Goal: Task Accomplishment & Management: Complete application form

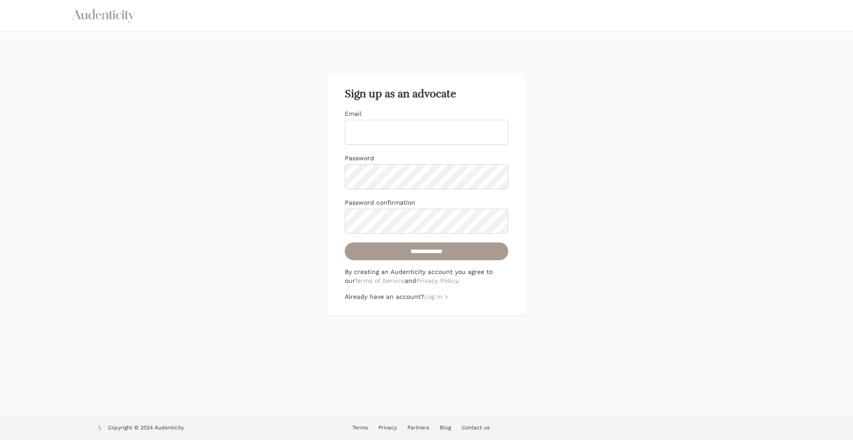
click at [382, 136] on input "Email" at bounding box center [427, 132] width 164 height 25
drag, startPoint x: 139, startPoint y: 23, endPoint x: 83, endPoint y: 16, distance: 56.3
click at [83, 16] on div "Audenticity Logo" at bounding box center [427, 15] width 710 height 31
click at [117, 10] on icon "Audenticity Logo" at bounding box center [104, 16] width 64 height 16
click at [415, 134] on input "Email" at bounding box center [427, 132] width 164 height 25
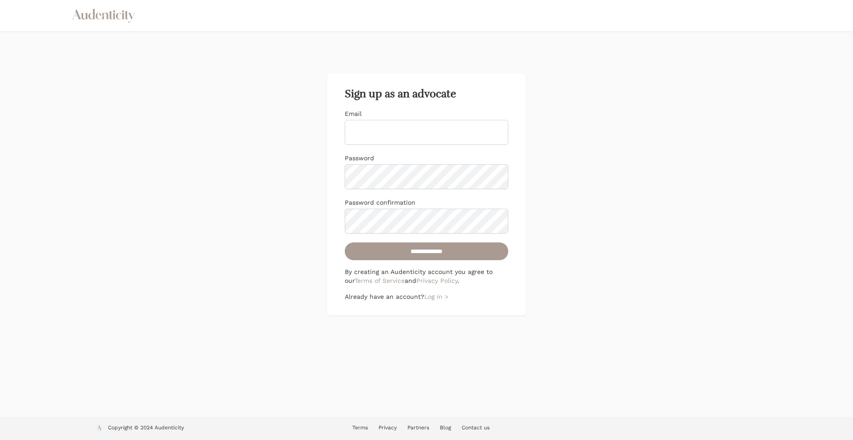
type input "**********"
click at [368, 197] on form "**********" at bounding box center [427, 184] width 164 height 151
click at [345, 243] on input "**********" at bounding box center [427, 252] width 164 height 18
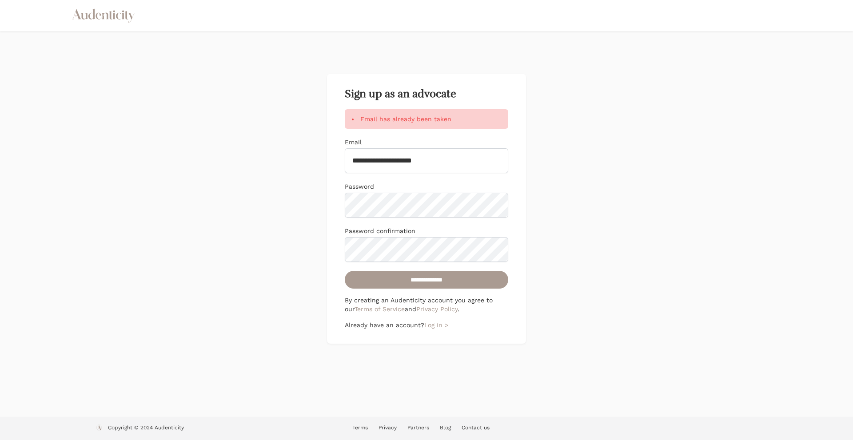
click at [433, 321] on p "Already have an account? Log in >" at bounding box center [427, 325] width 164 height 9
click at [434, 325] on link "Log in >" at bounding box center [436, 325] width 24 height 7
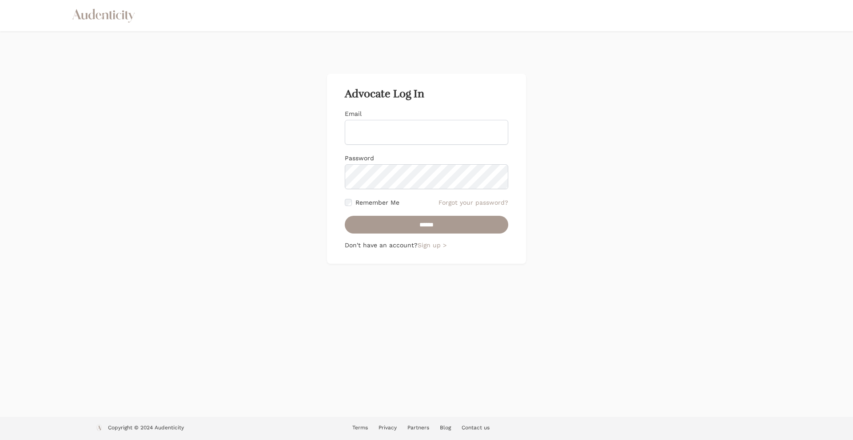
click at [379, 140] on input "Email" at bounding box center [427, 132] width 164 height 25
type input "**********"
click at [345, 216] on input "******" at bounding box center [427, 225] width 164 height 18
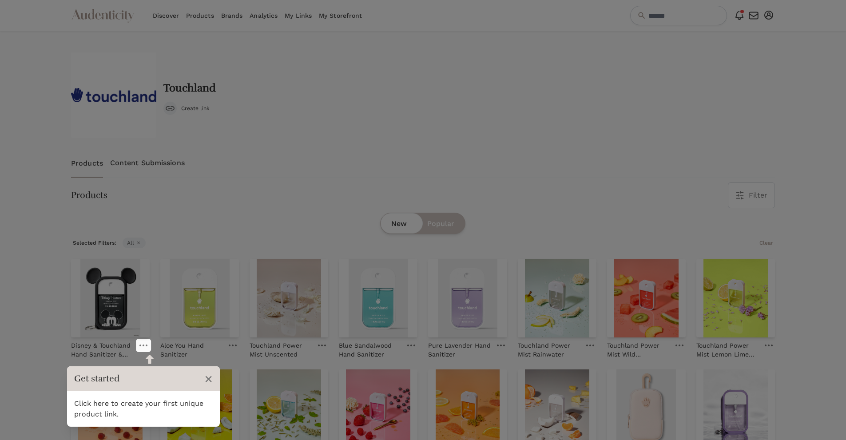
click at [203, 381] on header "Get started ×" at bounding box center [143, 379] width 153 height 25
click at [210, 378] on span "×" at bounding box center [208, 379] width 8 height 17
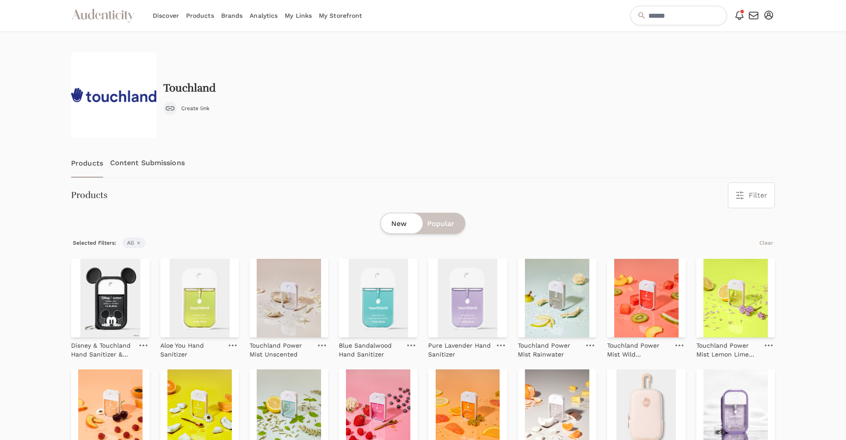
click at [233, 17] on link "Brands" at bounding box center [232, 15] width 22 height 31
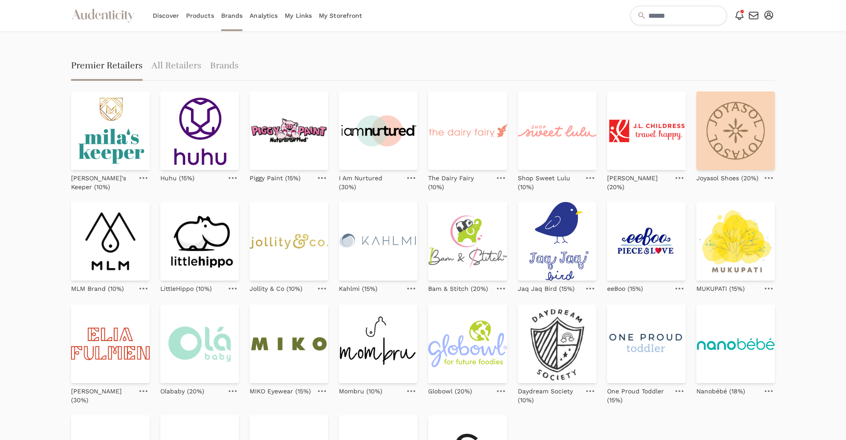
click at [197, 17] on link "Products" at bounding box center [200, 15] width 28 height 31
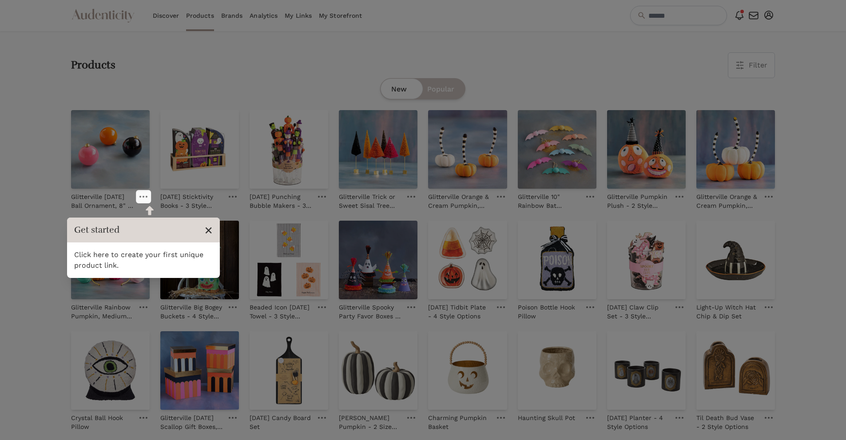
click at [209, 232] on span "×" at bounding box center [208, 230] width 8 height 17
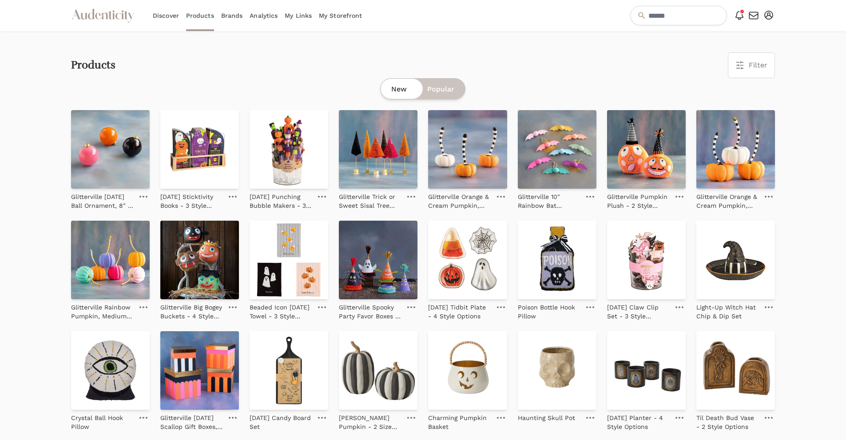
click at [774, 20] on div "Open user menu Account setup My Profile FAQs Log out" at bounding box center [769, 16] width 12 height 14
click at [769, 14] on icon "button" at bounding box center [769, 15] width 9 height 9
click at [735, 44] on link "My Profile" at bounding box center [739, 47] width 71 height 16
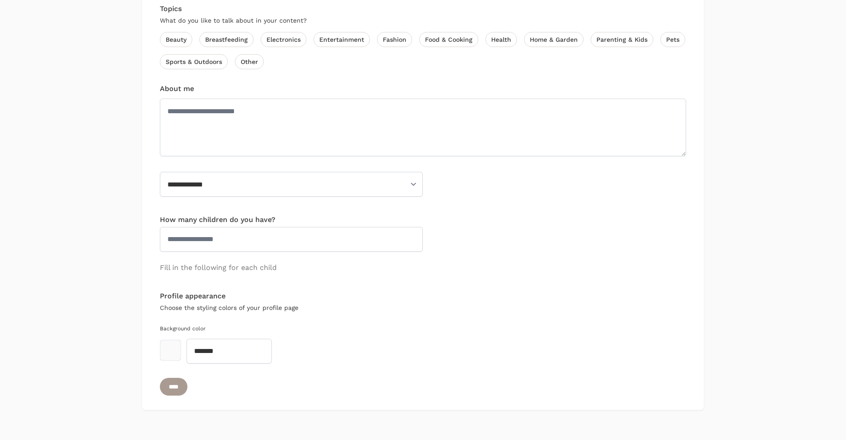
scroll to position [423, 0]
click at [365, 182] on select "**********" at bounding box center [291, 184] width 263 height 25
select select "********"
click at [160, 172] on select "**********" at bounding box center [291, 184] width 263 height 25
click at [227, 152] on textarea "About me" at bounding box center [423, 128] width 527 height 58
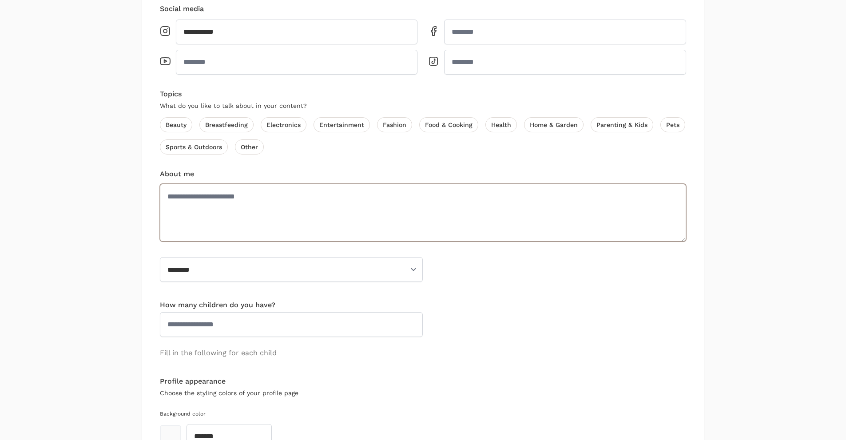
scroll to position [338, 0]
click at [176, 126] on label "Beauty" at bounding box center [176, 125] width 32 height 15
click at [408, 128] on label "Fashion" at bounding box center [394, 125] width 35 height 15
click at [664, 127] on label "Pets" at bounding box center [673, 125] width 25 height 15
click at [343, 122] on label "Entertainment" at bounding box center [342, 125] width 56 height 15
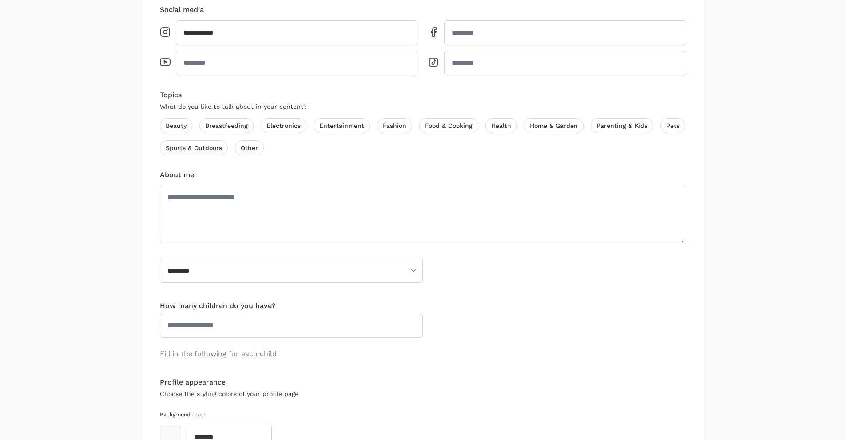
click at [566, 129] on label "Home & Garden" at bounding box center [554, 125] width 60 height 15
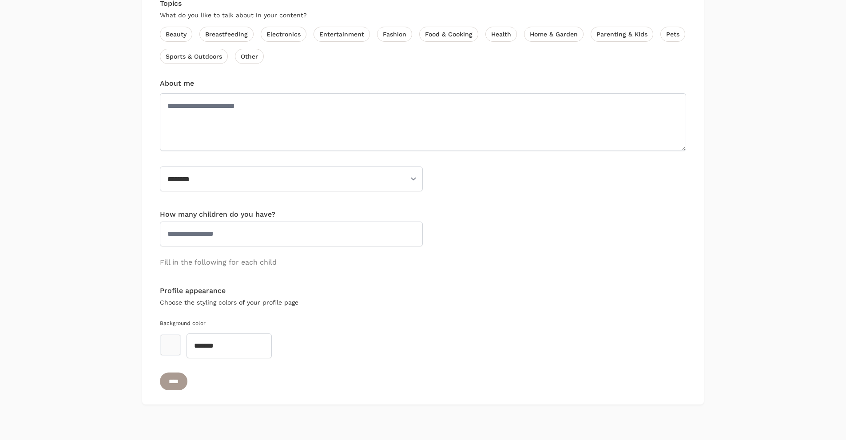
scroll to position [427, 0]
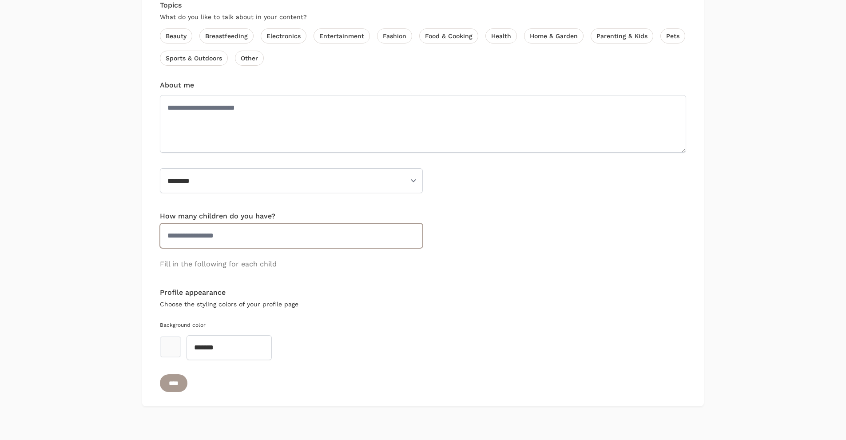
click at [240, 237] on input "How many children do you have?" at bounding box center [291, 236] width 263 height 25
type input "*"
click at [179, 386] on input "****" at bounding box center [174, 384] width 28 height 18
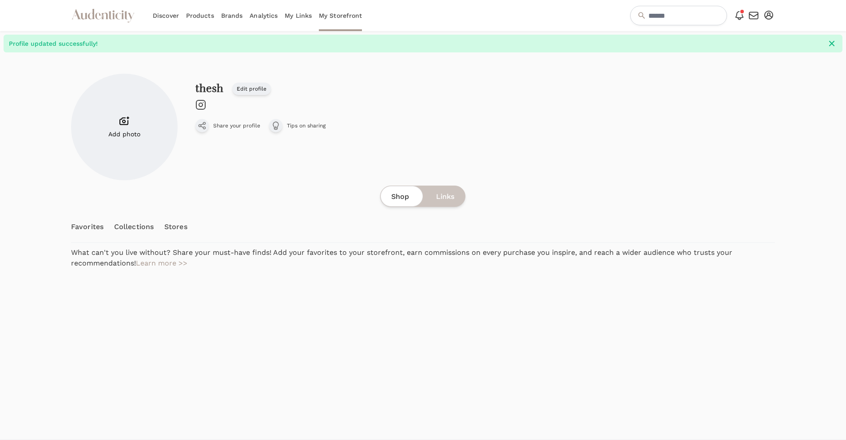
click at [256, 94] on link "Edit profile" at bounding box center [251, 89] width 39 height 12
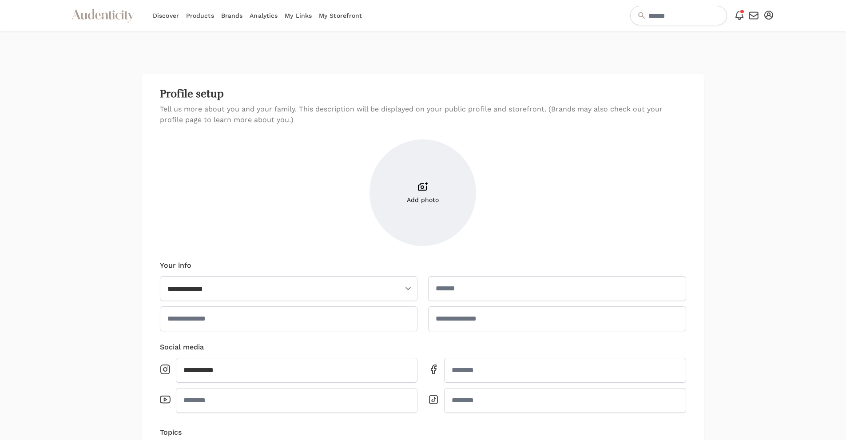
click at [760, 16] on div "Open Notifications menu Notifications 🎁 Gifted Collab Opportunity with Scribble…" at bounding box center [699, 16] width 152 height 20
click at [767, 16] on icon "button" at bounding box center [769, 15] width 9 height 9
click at [719, 57] on link "FAQs" at bounding box center [739, 63] width 71 height 16
click at [228, 14] on link "Brands" at bounding box center [232, 15] width 22 height 31
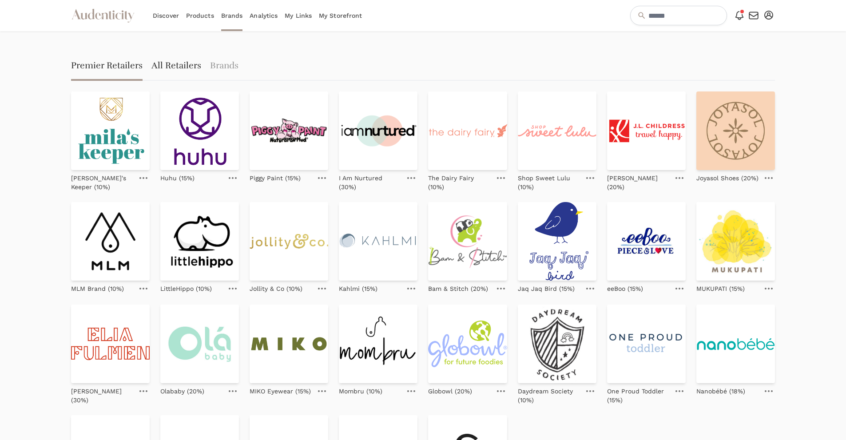
click at [172, 65] on link "All Retailers" at bounding box center [177, 66] width 50 height 28
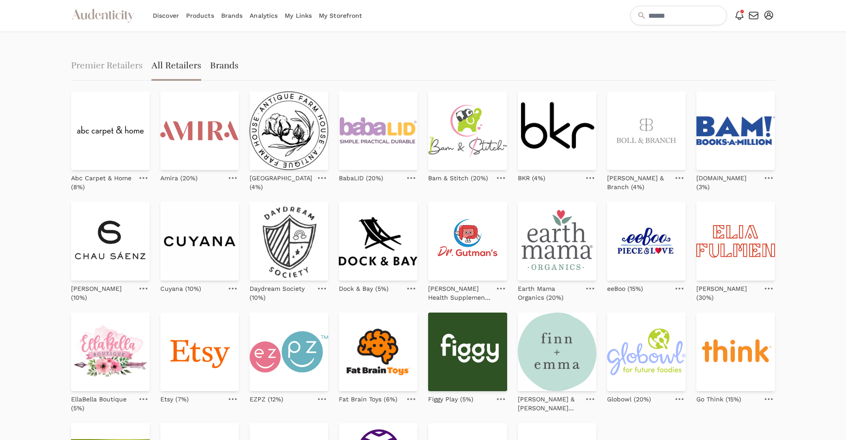
click at [219, 73] on link "Brands" at bounding box center [224, 66] width 28 height 28
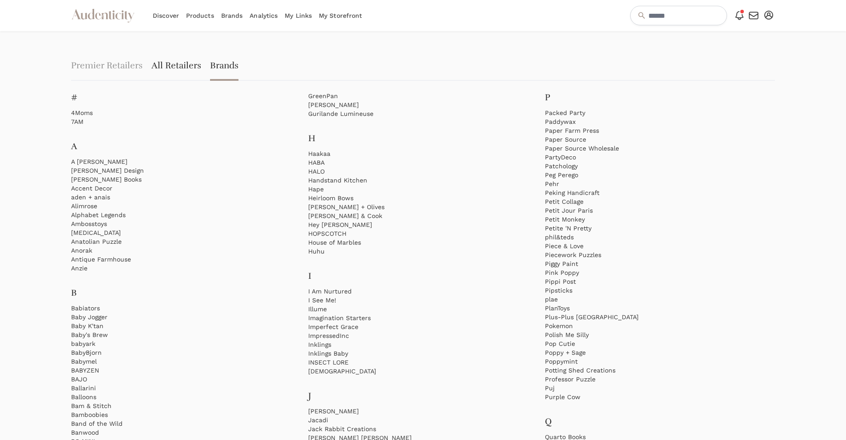
click at [183, 64] on link "All Retailers" at bounding box center [177, 66] width 50 height 28
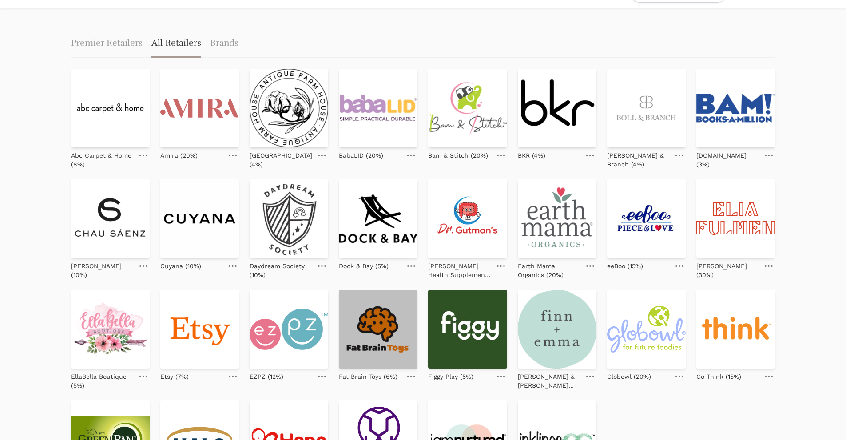
scroll to position [22, 0]
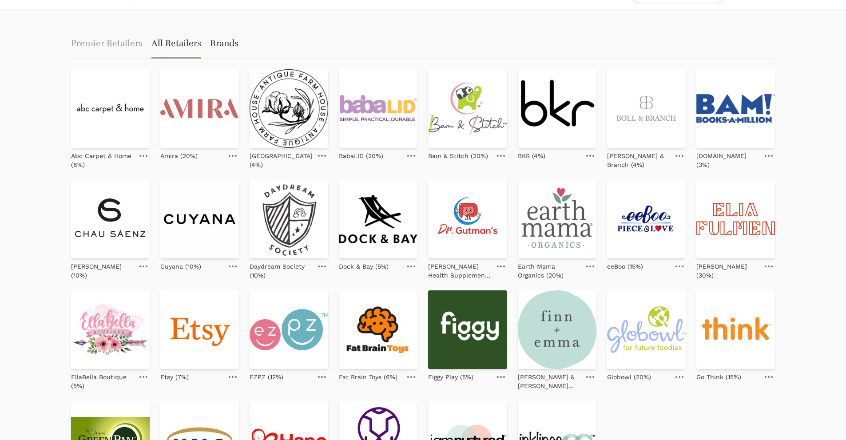
click at [218, 48] on link "Brands" at bounding box center [224, 44] width 28 height 28
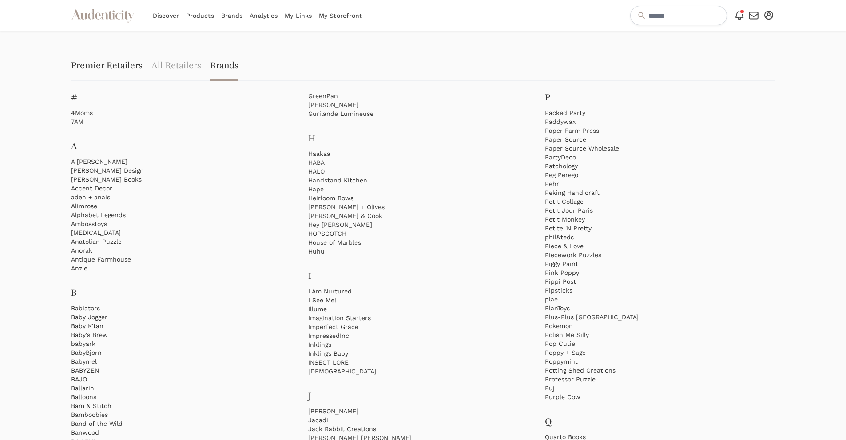
click at [96, 70] on link "Premier Retailers" at bounding box center [107, 66] width 72 height 28
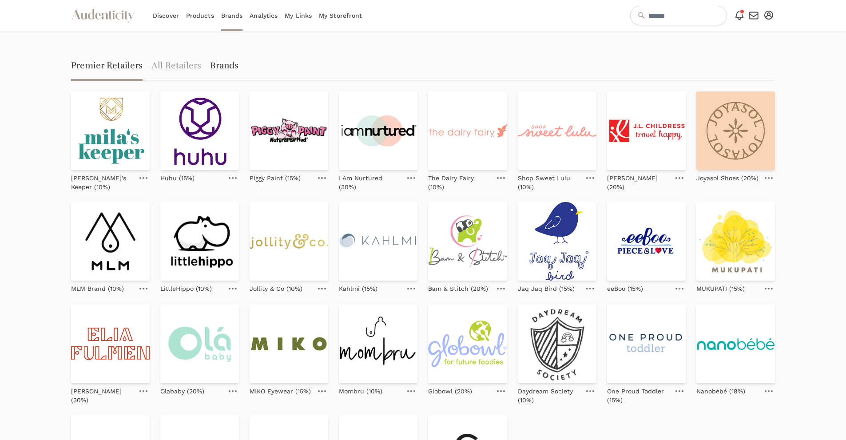
click at [218, 58] on link "Brands" at bounding box center [224, 66] width 28 height 28
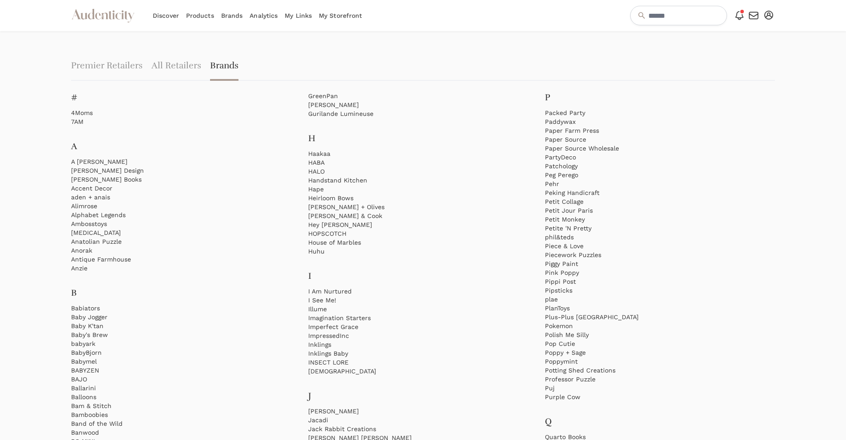
click at [163, 15] on link "Discover" at bounding box center [166, 15] width 26 height 31
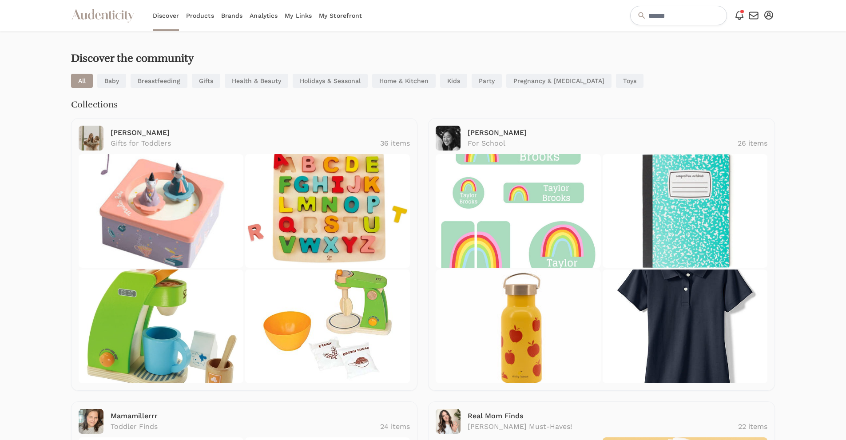
click at [272, 79] on link "Health & Beauty" at bounding box center [257, 81] width 64 height 14
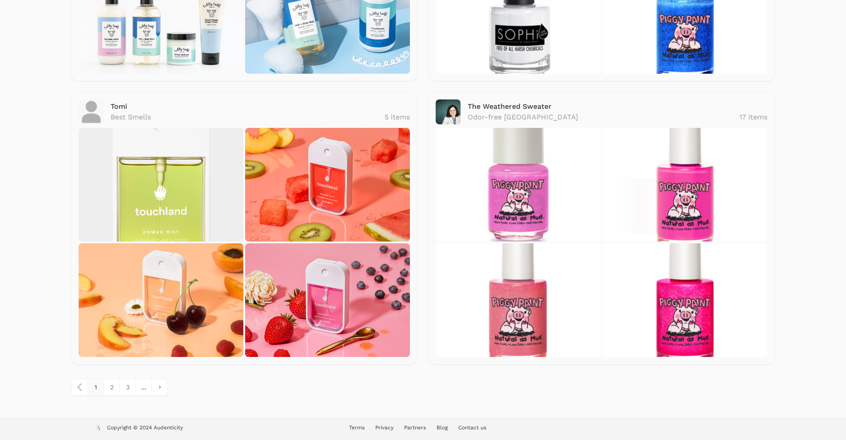
scroll to position [1160, 0]
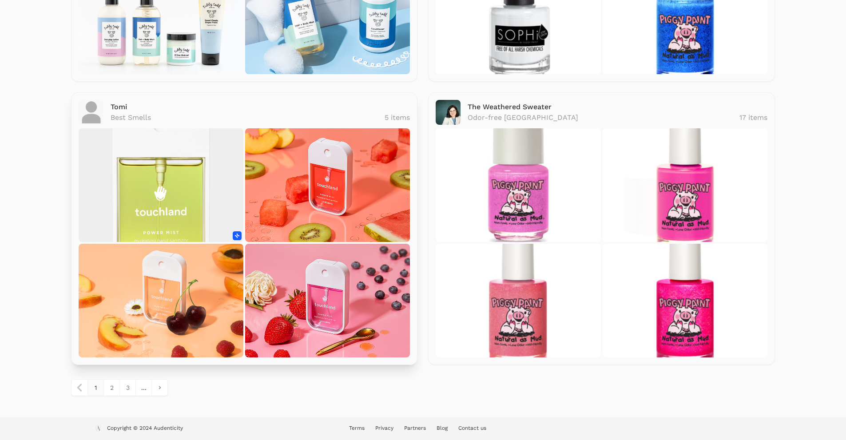
click at [156, 156] on img at bounding box center [161, 185] width 165 height 114
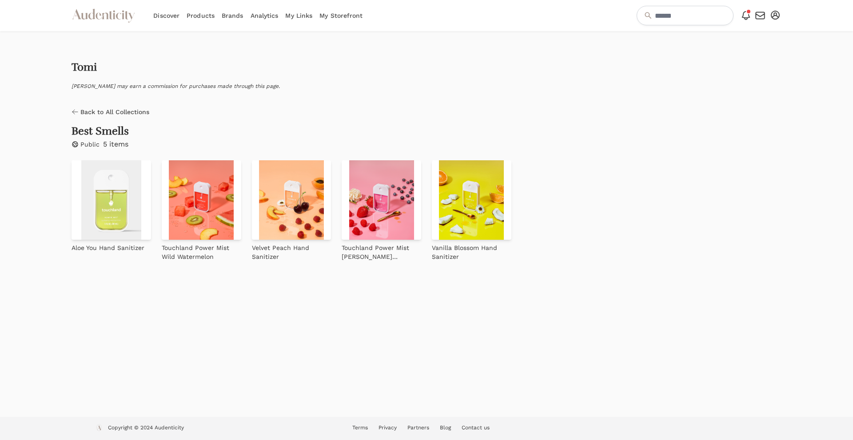
click at [80, 107] on div "Tomi Tomi may earn a commission for purchases made through this page. Back to A…" at bounding box center [427, 156] width 710 height 209
click at [259, 15] on link "Analytics" at bounding box center [265, 15] width 28 height 31
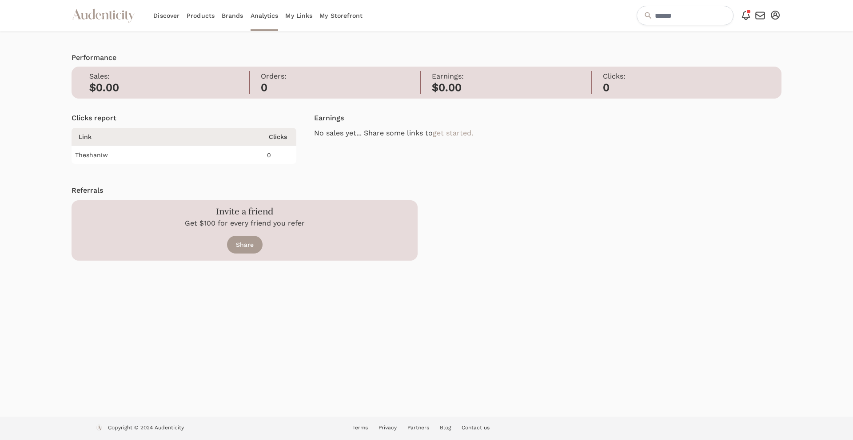
click at [223, 12] on link "Brands" at bounding box center [233, 15] width 22 height 31
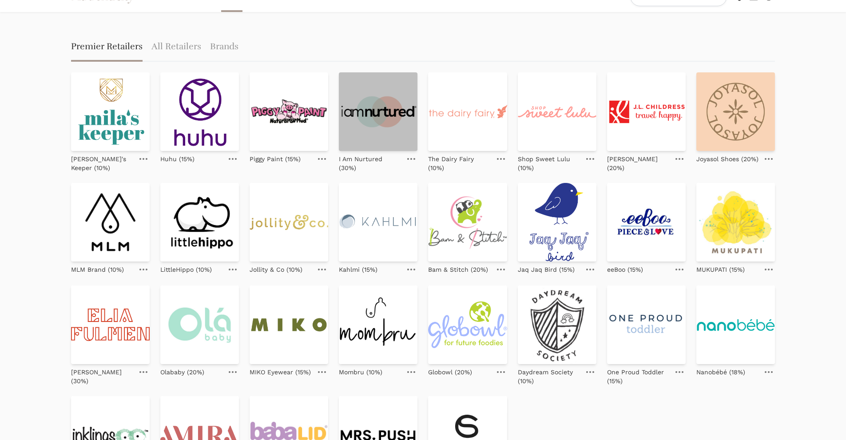
scroll to position [20, 0]
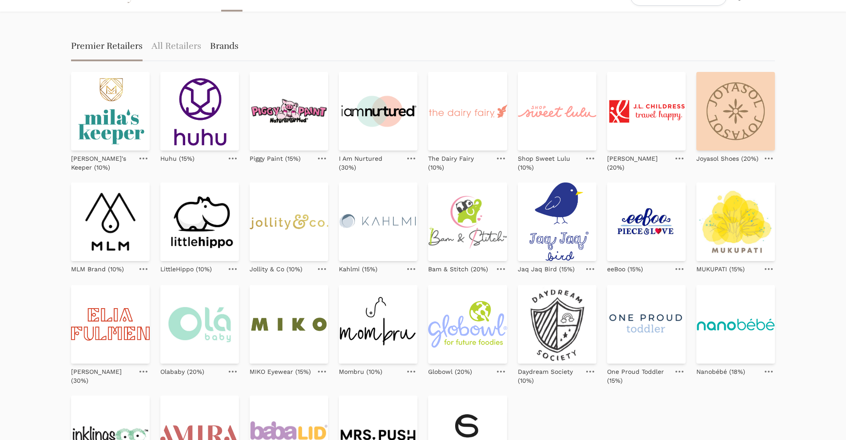
click at [220, 53] on link "Brands" at bounding box center [224, 47] width 28 height 28
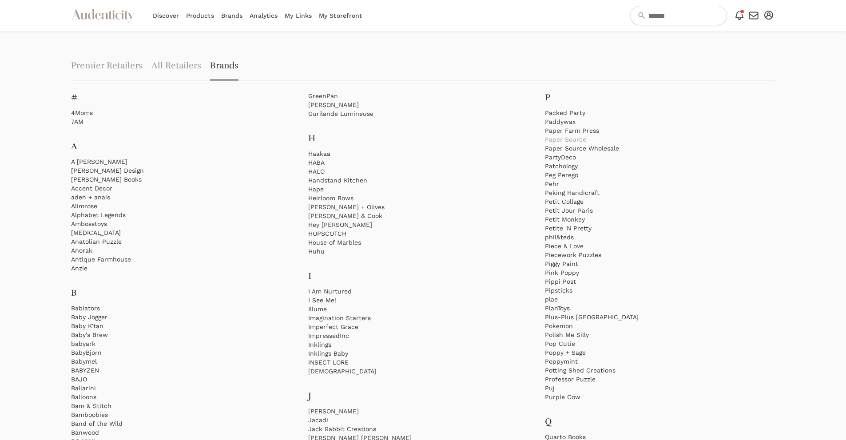
click at [576, 140] on link "Paper Source" at bounding box center [660, 139] width 230 height 9
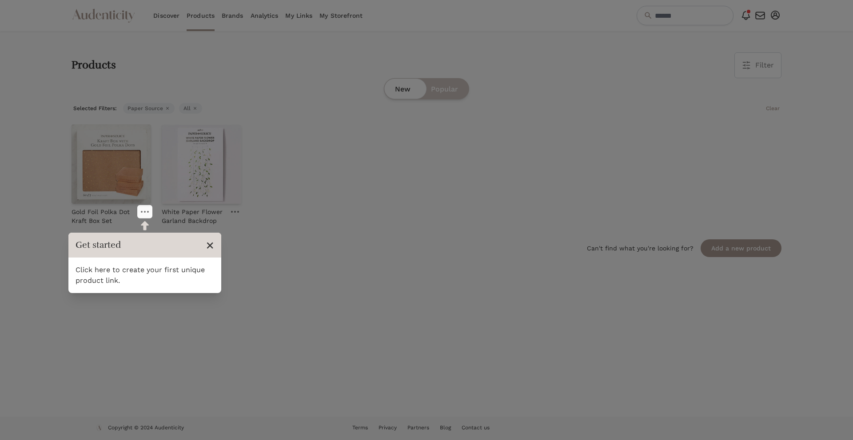
click at [213, 244] on span "×" at bounding box center [210, 245] width 8 height 17
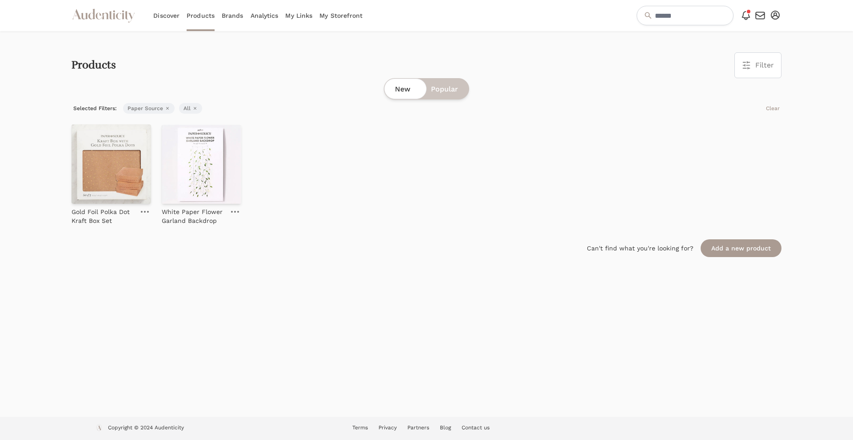
click at [230, 23] on link "Brands" at bounding box center [233, 15] width 22 height 31
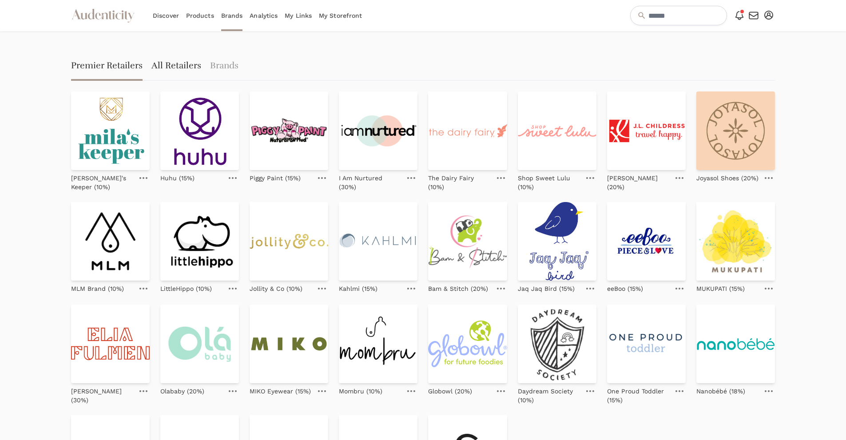
click at [186, 67] on link "All Retailers" at bounding box center [177, 66] width 50 height 28
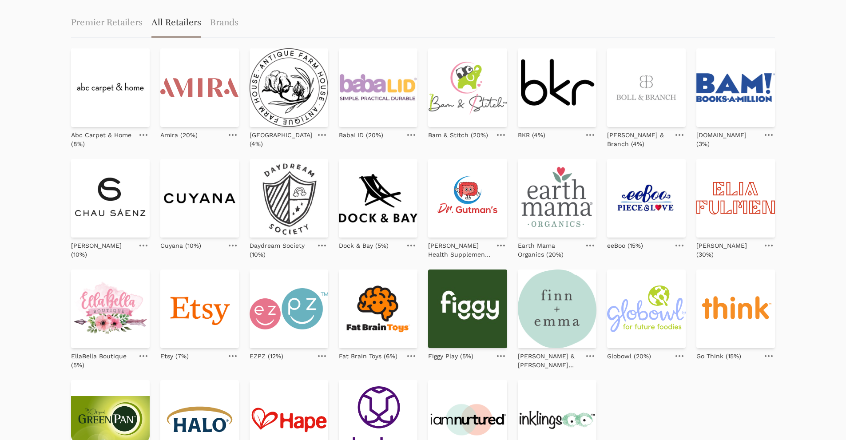
scroll to position [151, 0]
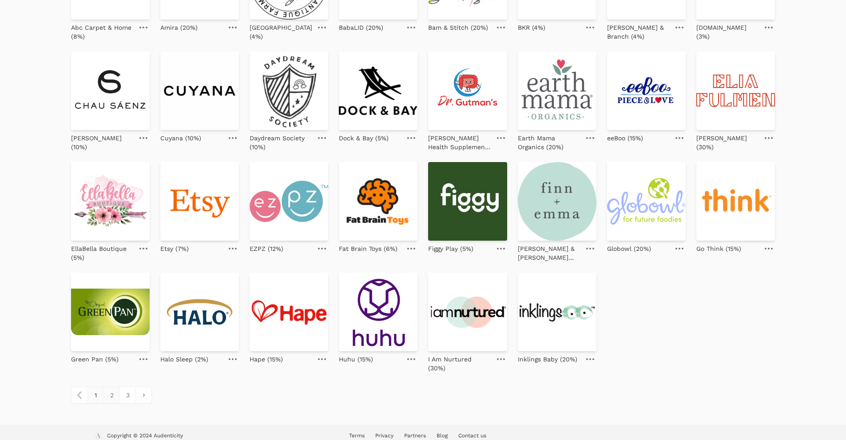
click at [111, 390] on link "2" at bounding box center [112, 395] width 16 height 16
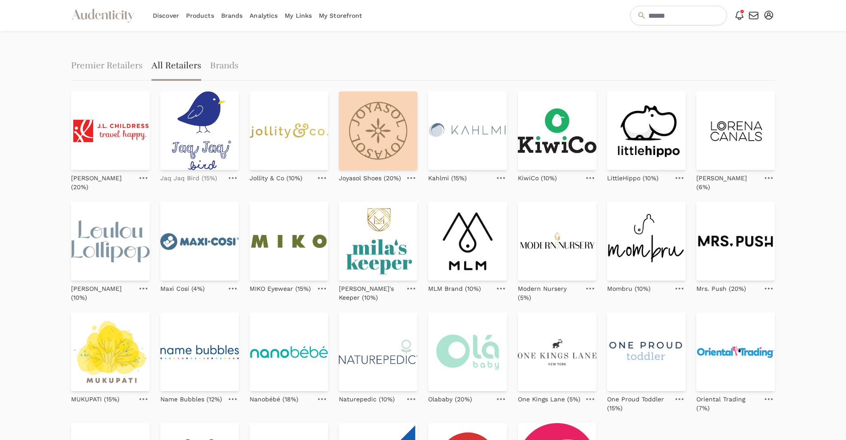
scroll to position [151, 0]
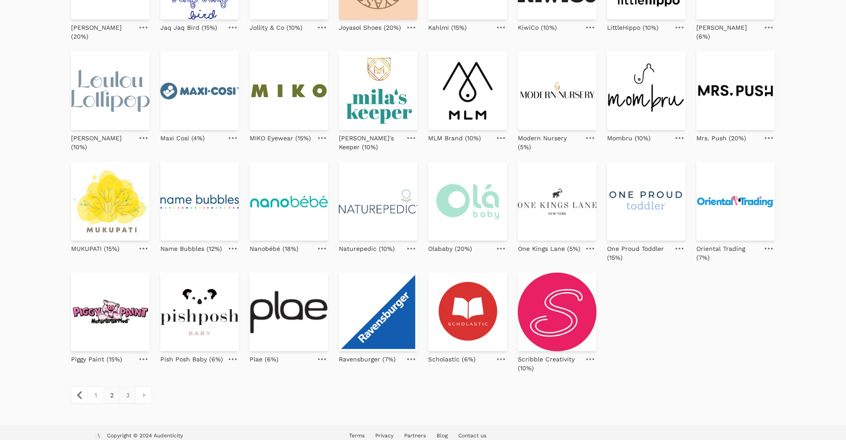
click at [127, 387] on link "3" at bounding box center [128, 395] width 16 height 16
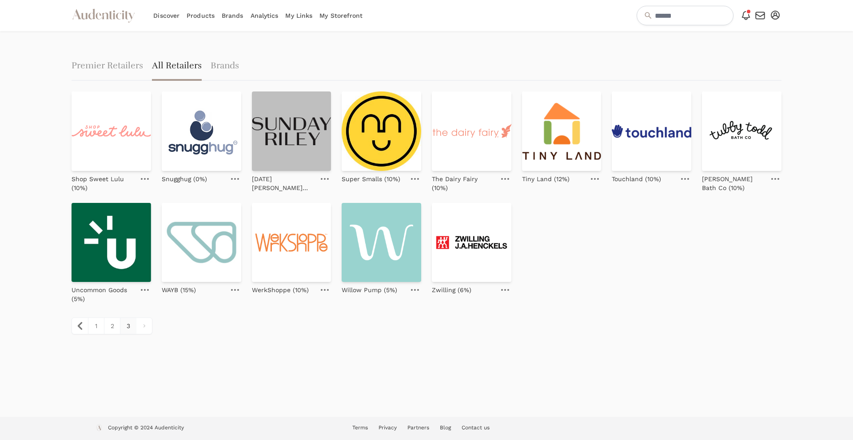
click at [300, 159] on img at bounding box center [292, 132] width 80 height 80
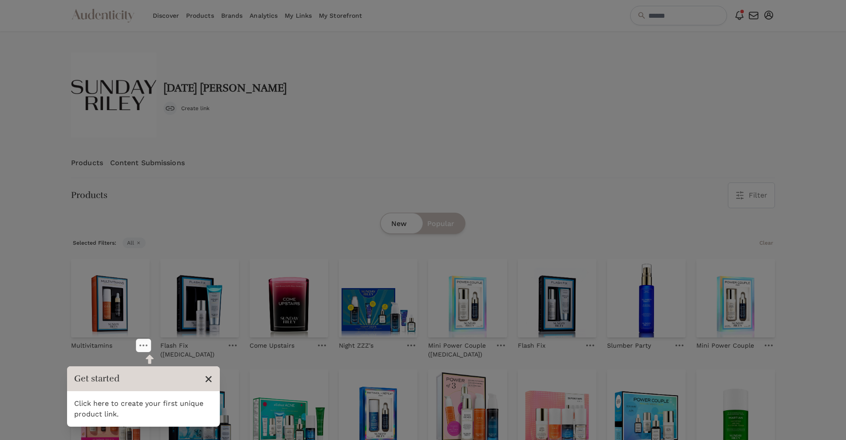
click at [206, 378] on span "×" at bounding box center [208, 379] width 8 height 17
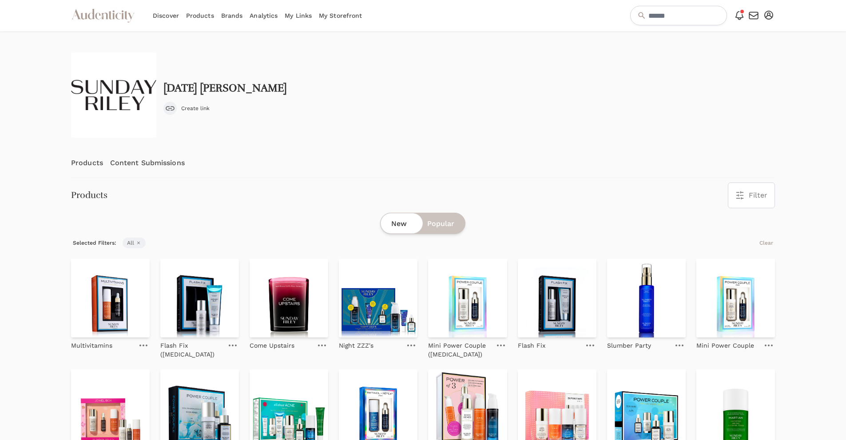
click at [137, 147] on div "Previous Products Content Submissions Next" at bounding box center [423, 162] width 704 height 31
click at [137, 155] on link "Content Submissions" at bounding box center [147, 162] width 75 height 29
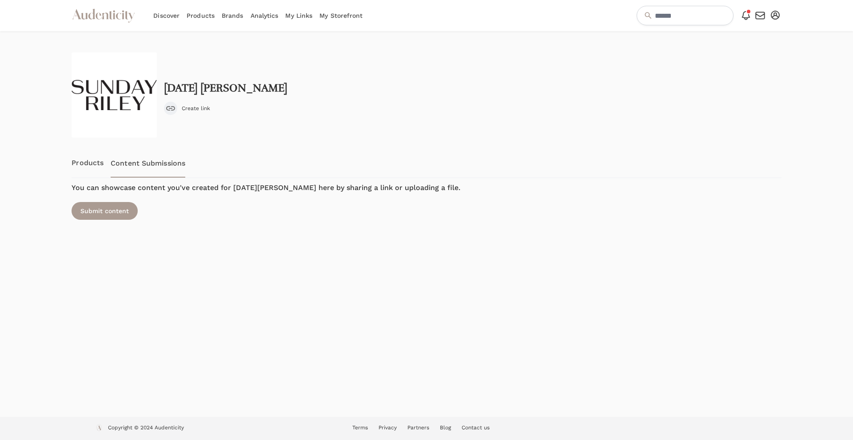
click at [83, 168] on link "Products" at bounding box center [88, 162] width 32 height 29
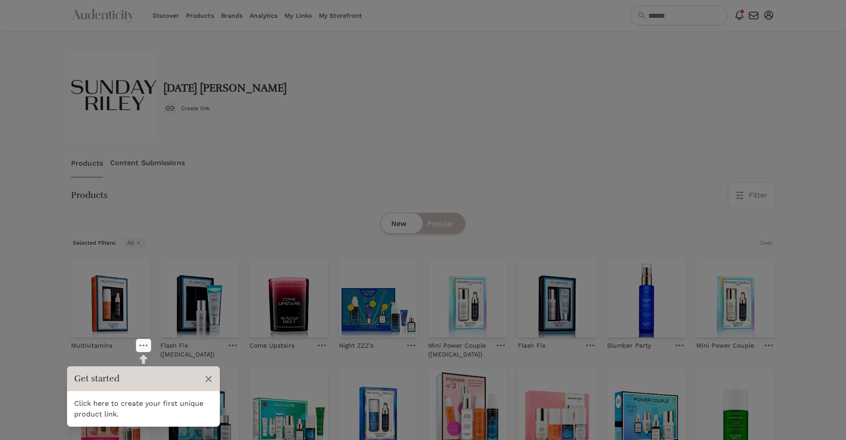
click at [181, 171] on link "Content Submissions" at bounding box center [147, 162] width 75 height 29
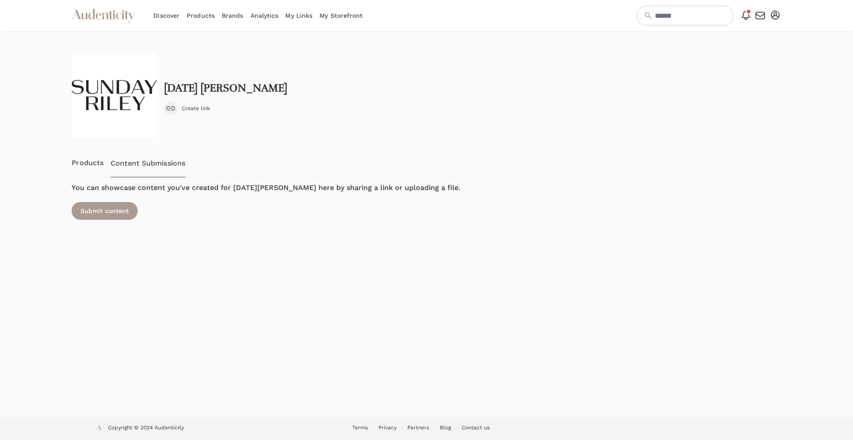
click at [235, 16] on link "Brands" at bounding box center [233, 15] width 22 height 31
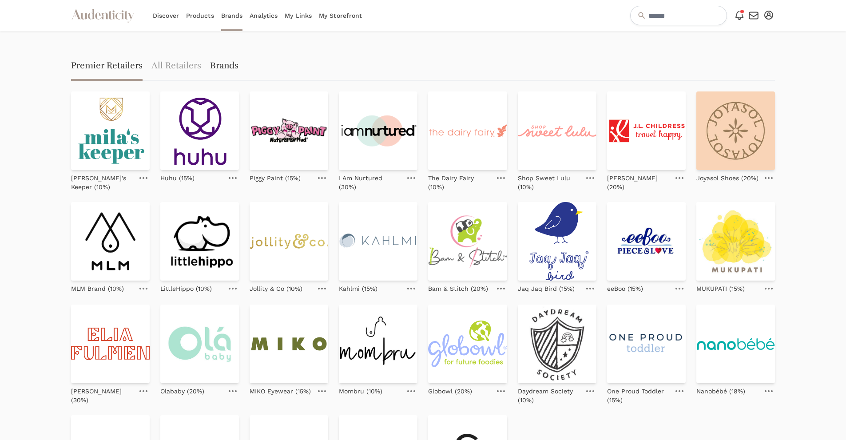
click at [224, 64] on link "Brands" at bounding box center [224, 66] width 28 height 28
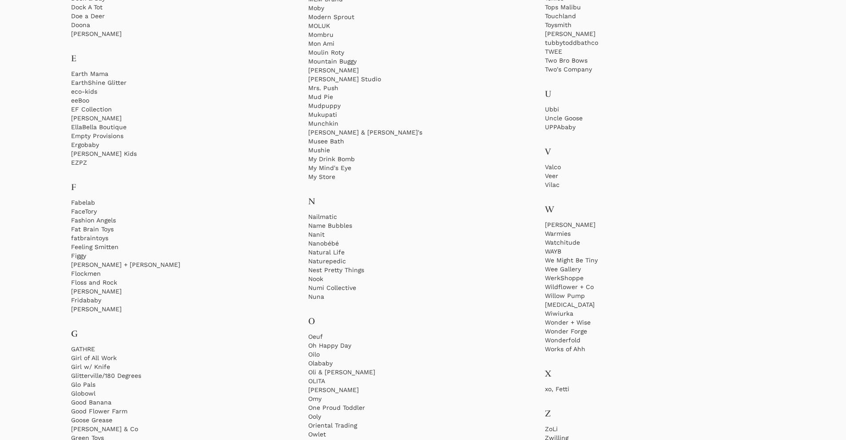
scroll to position [1190, 0]
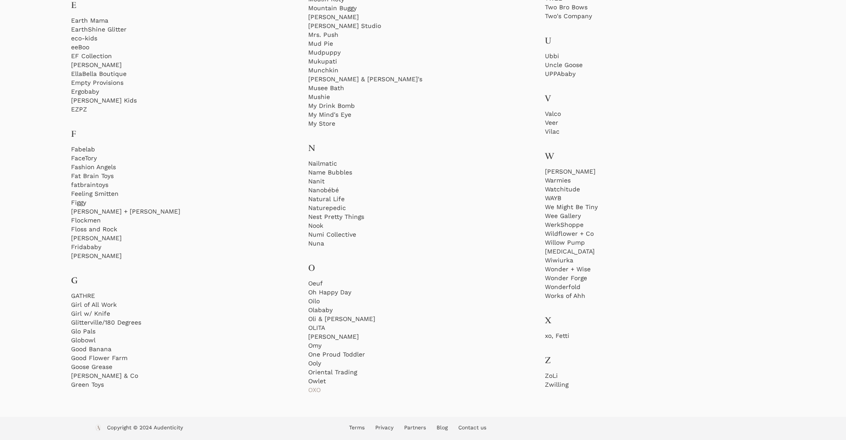
click at [319, 387] on link "OXO" at bounding box center [423, 390] width 230 height 9
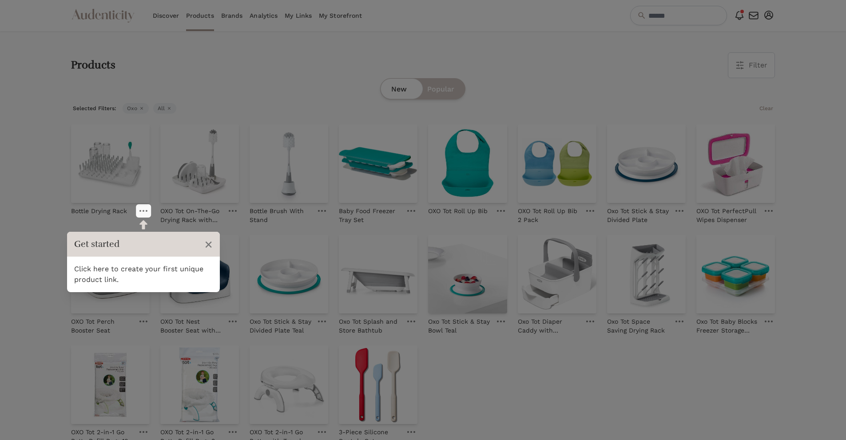
click at [257, 72] on div "Products Filter Filter & Sort Close drawer Brands OXO 4Moms 7AM A [PERSON_NAME]…" at bounding box center [423, 65] width 704 height 26
click at [203, 248] on header "Get started ×" at bounding box center [143, 244] width 153 height 25
click at [209, 242] on span "×" at bounding box center [208, 244] width 8 height 17
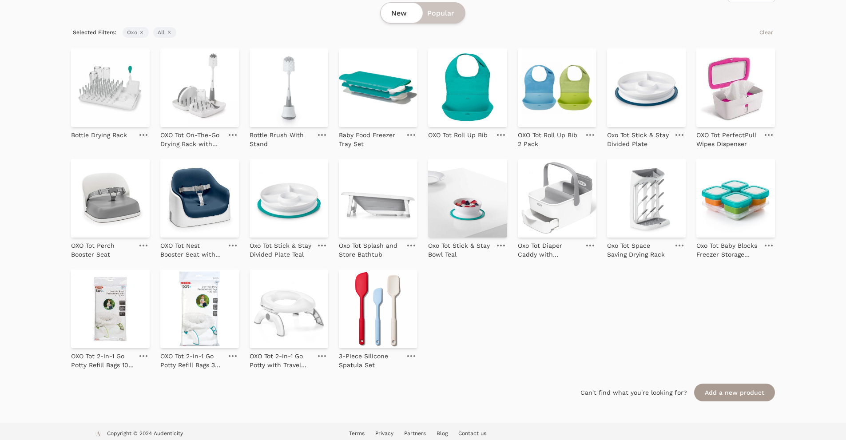
scroll to position [82, 0]
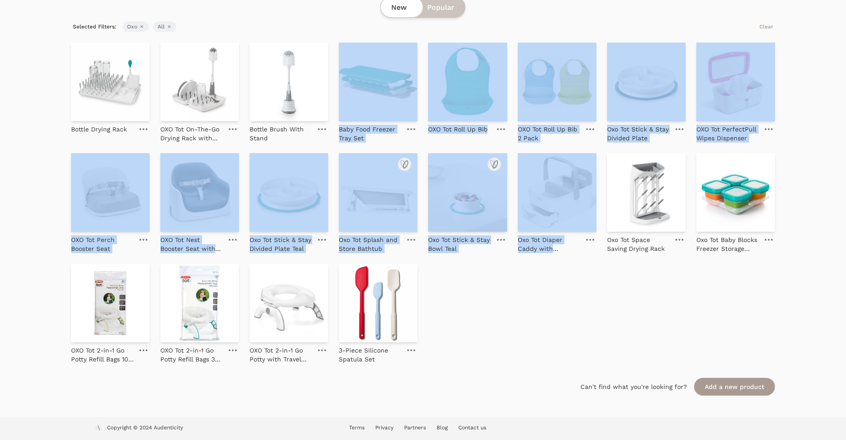
drag, startPoint x: 555, startPoint y: 305, endPoint x: 341, endPoint y: 14, distance: 361.2
click at [341, 14] on turbo-frame "New Popular Selected Filters: Oxo Remove filter All Remove filter Clear Bottle …" at bounding box center [423, 195] width 704 height 399
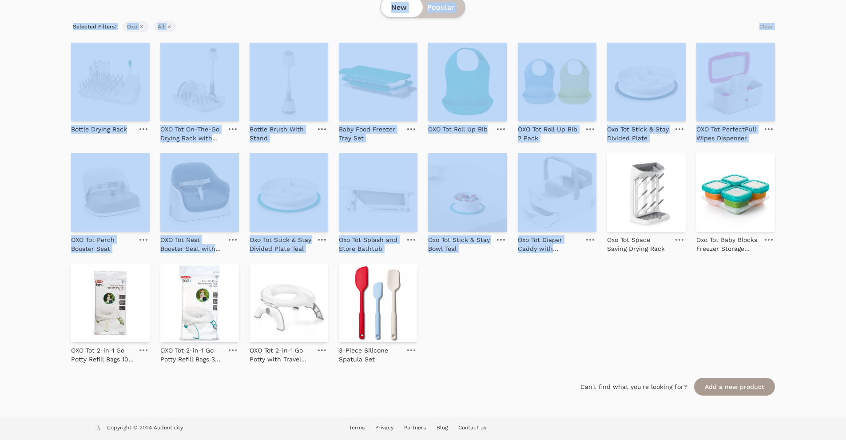
click at [543, 292] on div "Bottle Drying Rack OXO Tot On-The-Go Drying Rack with Bottle Brush Bottle Brush…" at bounding box center [423, 203] width 704 height 321
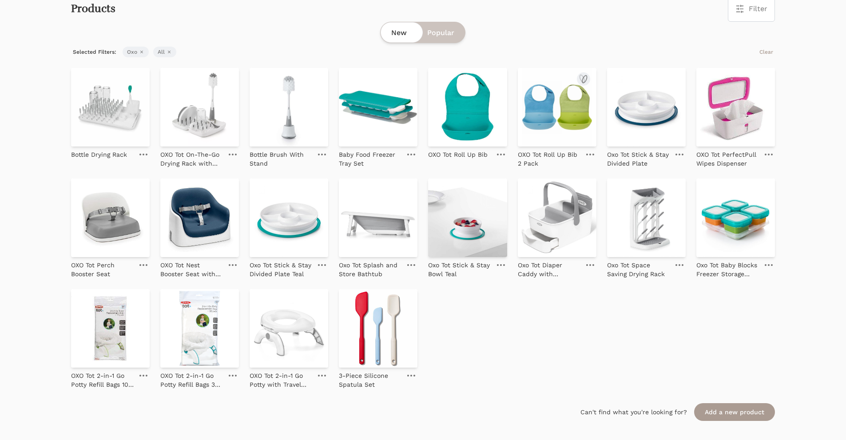
scroll to position [0, 0]
